Goal: Navigation & Orientation: Find specific page/section

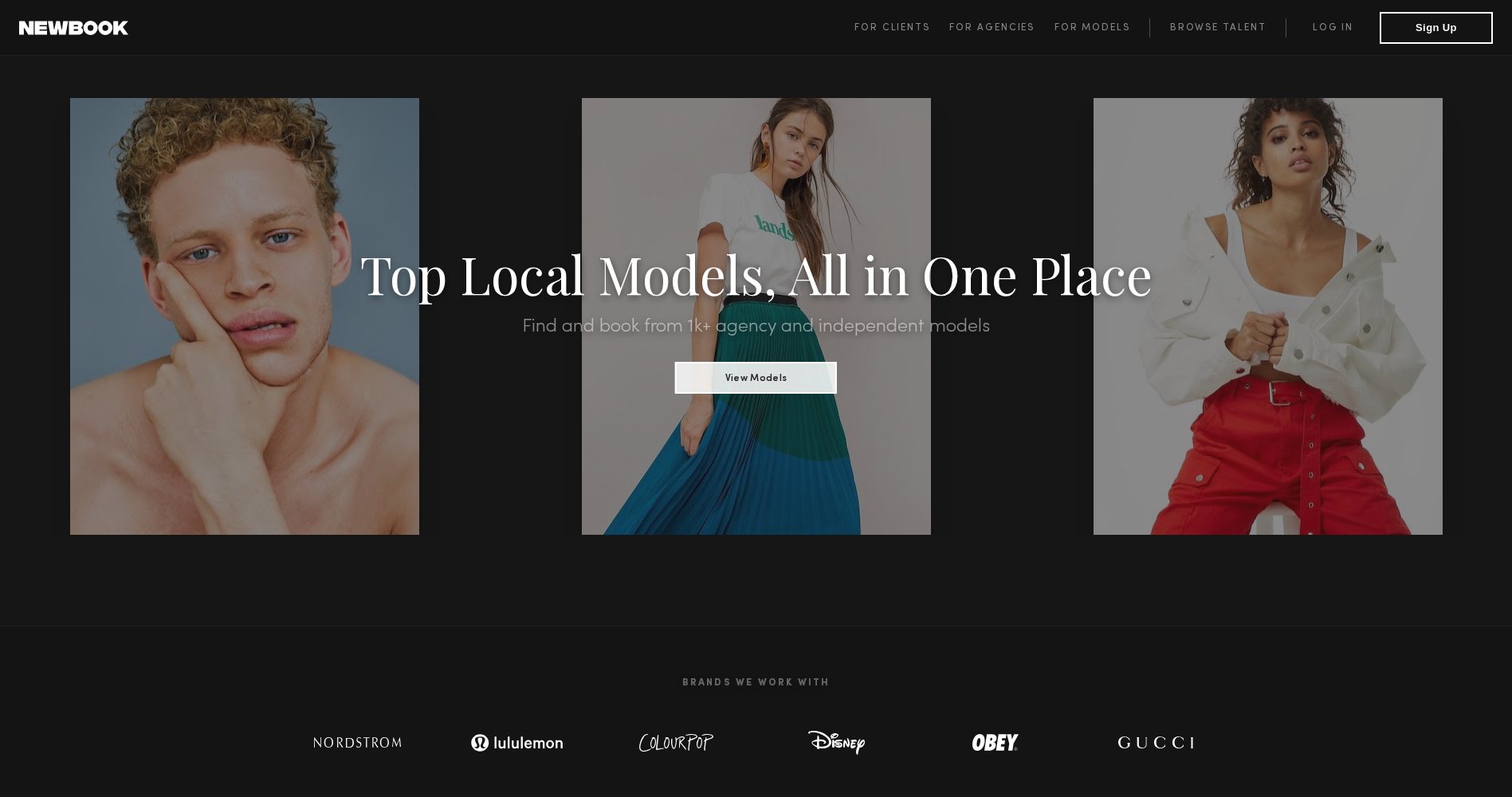
drag, startPoint x: 1032, startPoint y: 233, endPoint x: 1014, endPoint y: 247, distance: 22.8
click at [1032, 233] on section "Top Local Models, All in One Place Find and book from 1k+ agency and independen…" at bounding box center [756, 316] width 1512 height 437
click at [780, 385] on button "View Models" at bounding box center [755, 377] width 162 height 32
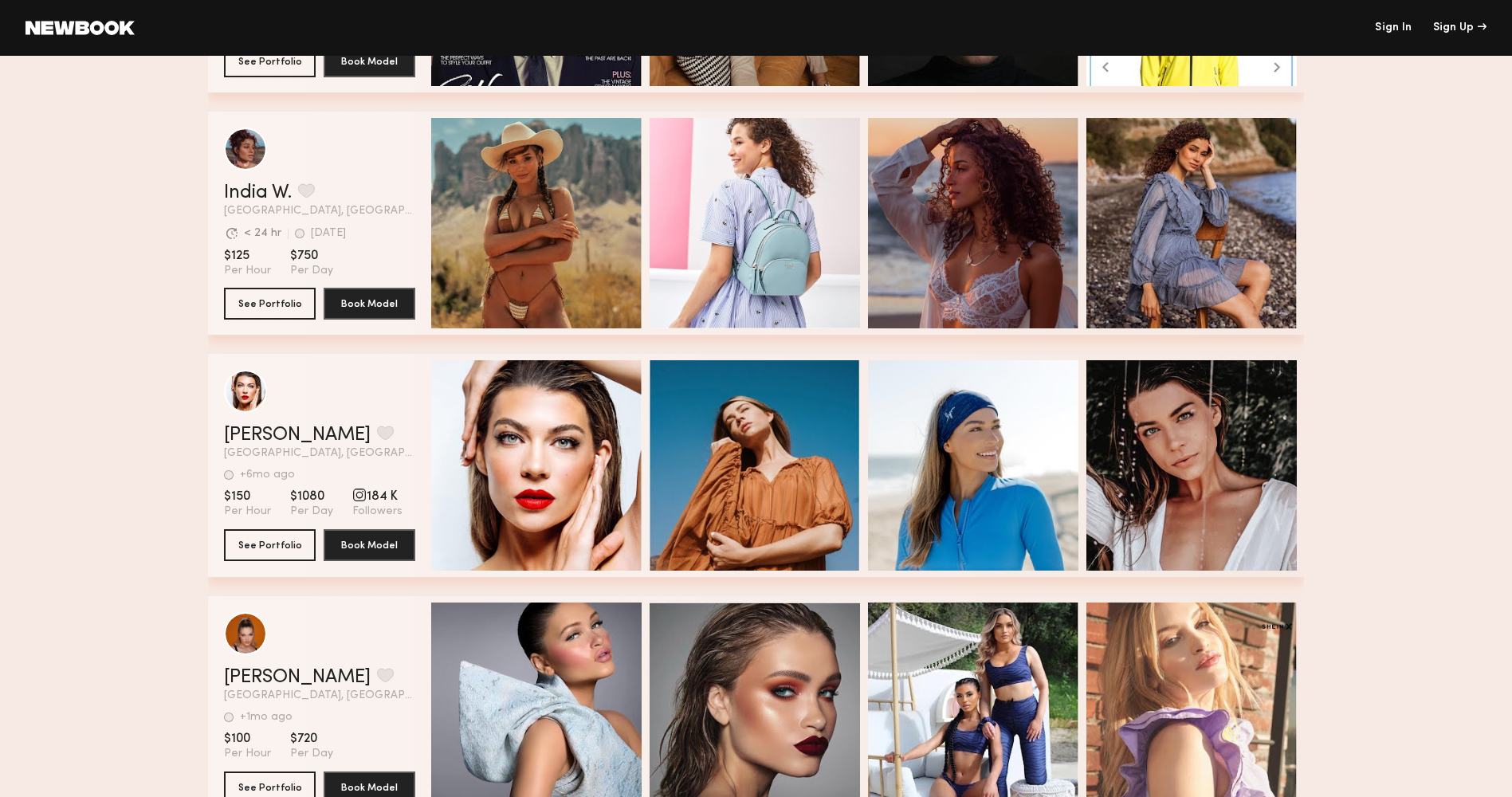
scroll to position [286, 0]
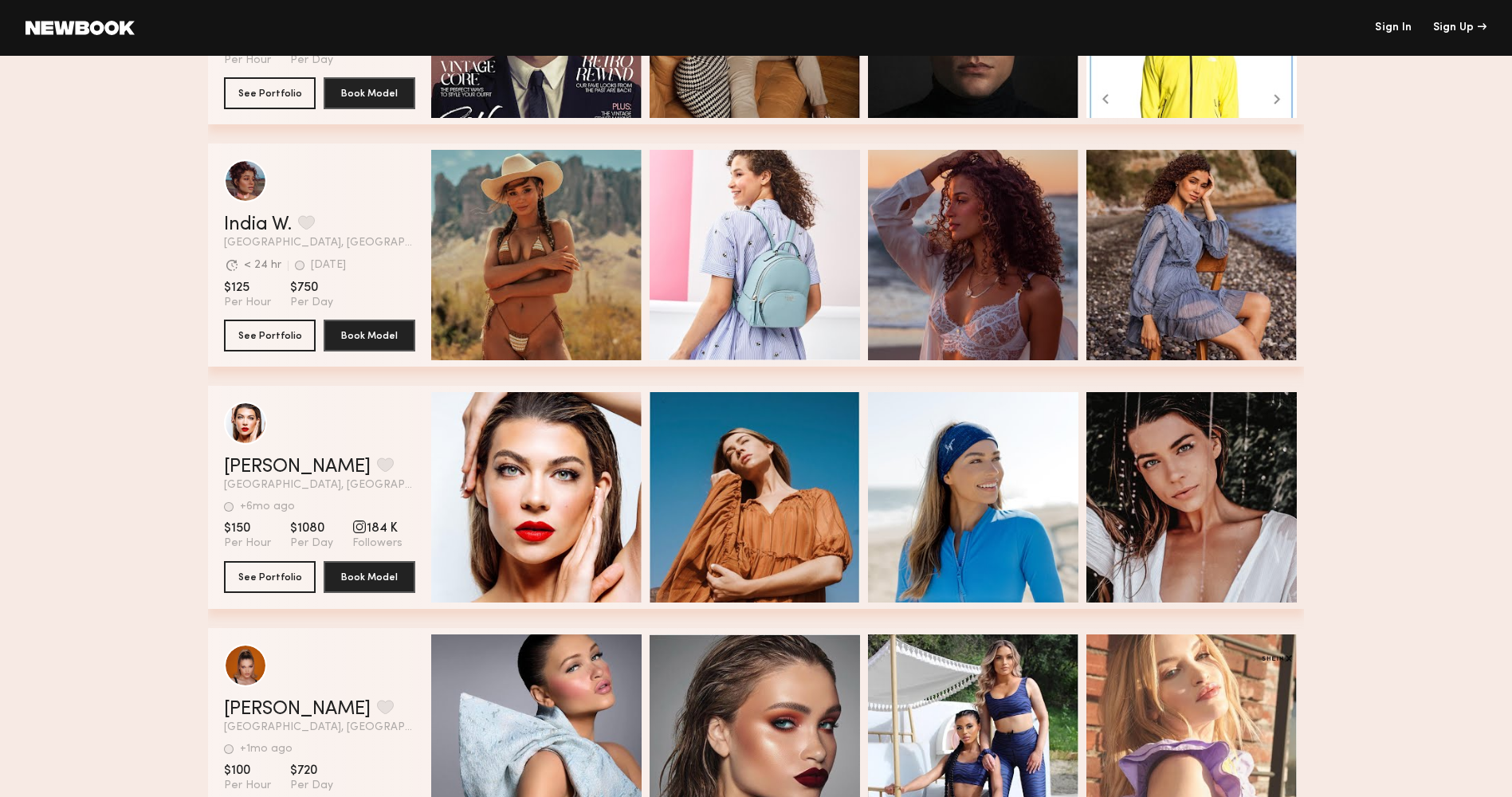
scroll to position [685, 0]
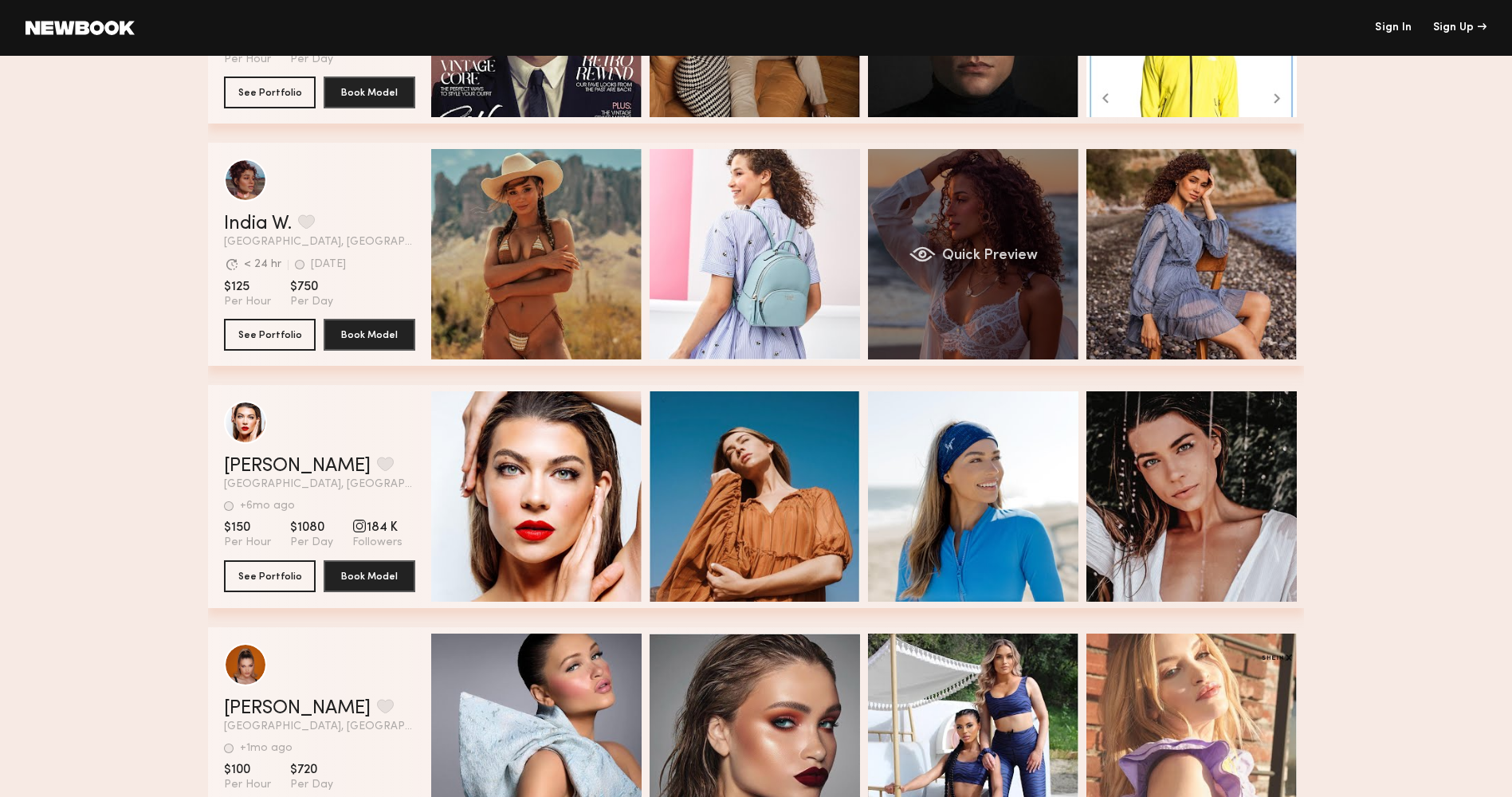
click at [979, 236] on div "Quick Preview" at bounding box center [973, 254] width 210 height 210
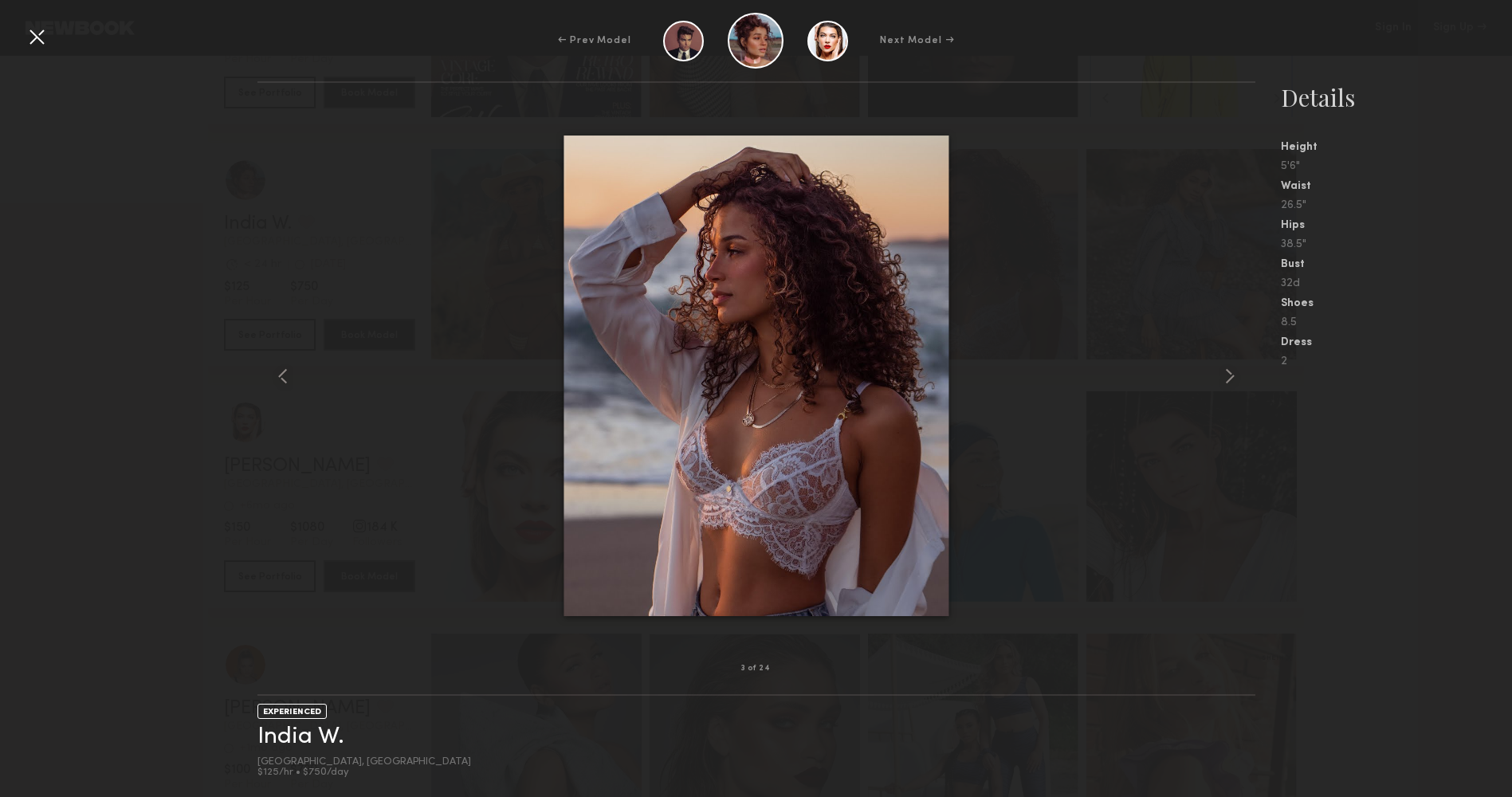
click at [300, 171] on div at bounding box center [756, 376] width 998 height 535
click at [33, 31] on div at bounding box center [37, 37] width 26 height 26
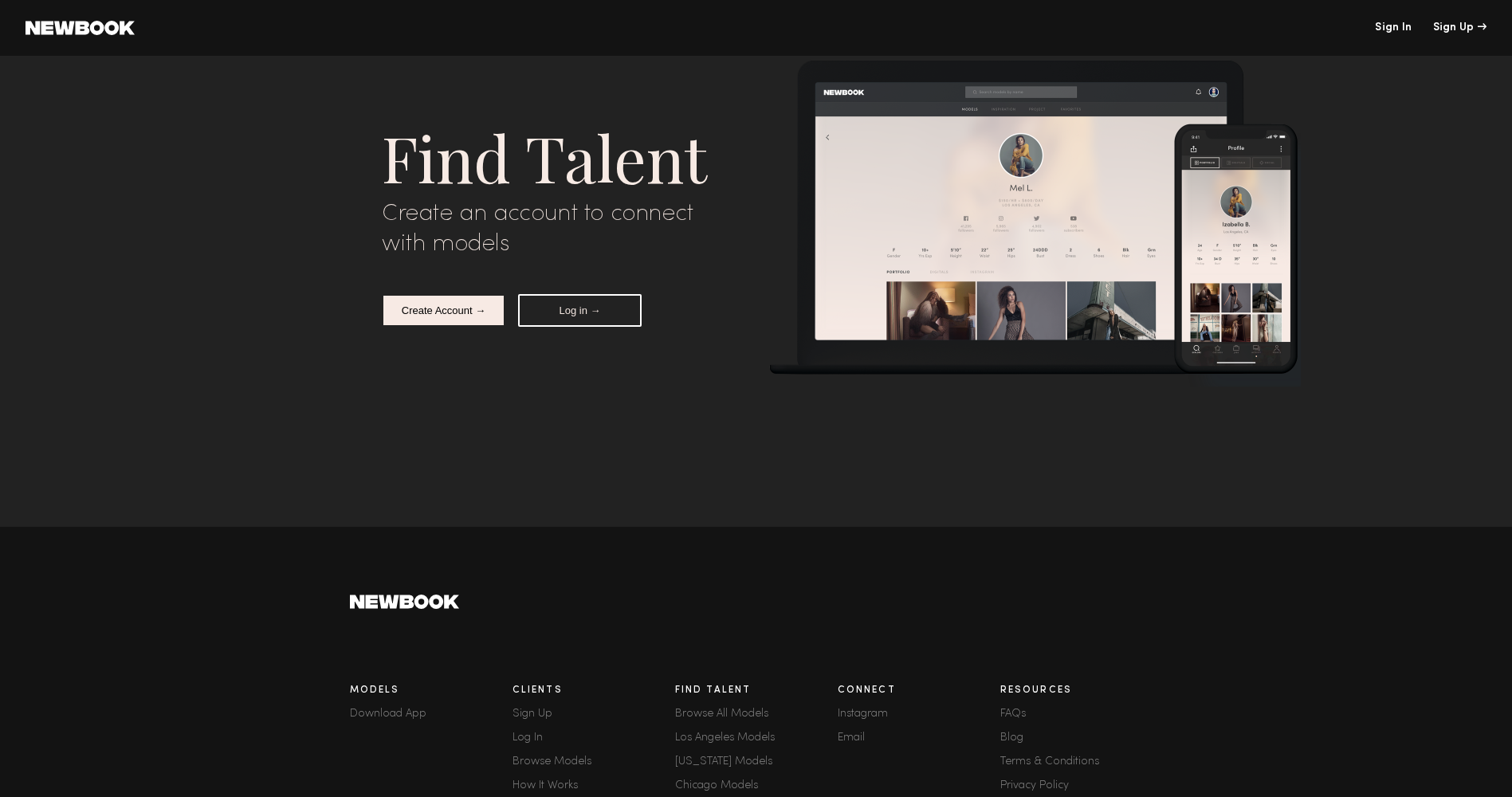
scroll to position [4985, 0]
